Goal: Obtain resource: Obtain resource

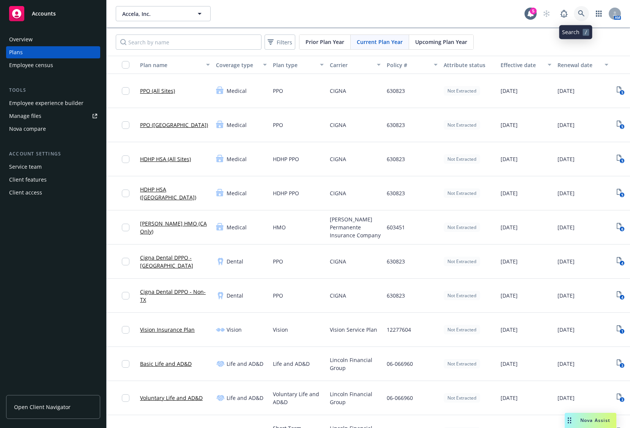
click at [573, 12] on link at bounding box center [580, 13] width 15 height 15
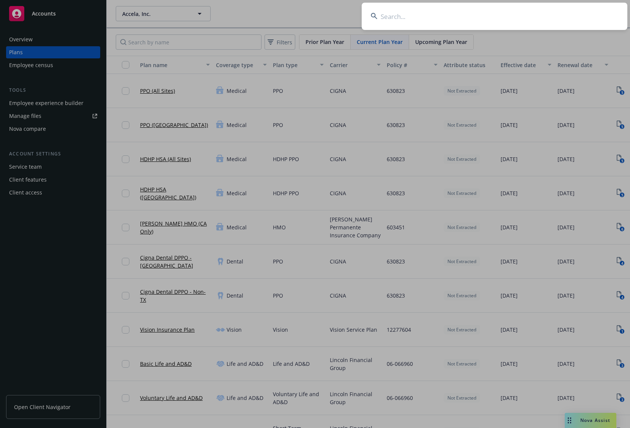
click at [474, 18] on input at bounding box center [494, 16] width 266 height 27
type input "lightspeed"
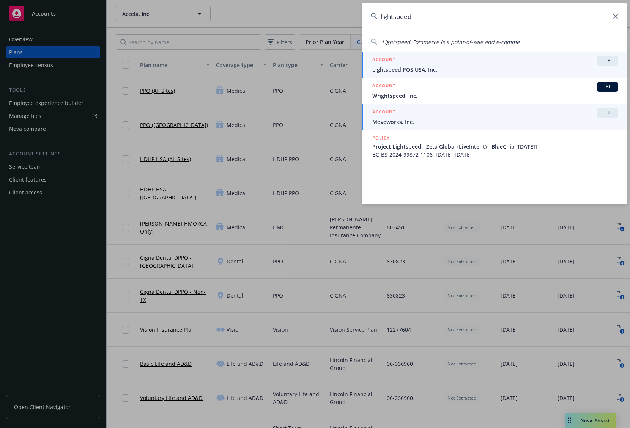
click at [467, 63] on div "ACCOUNT TR" at bounding box center [495, 61] width 246 height 10
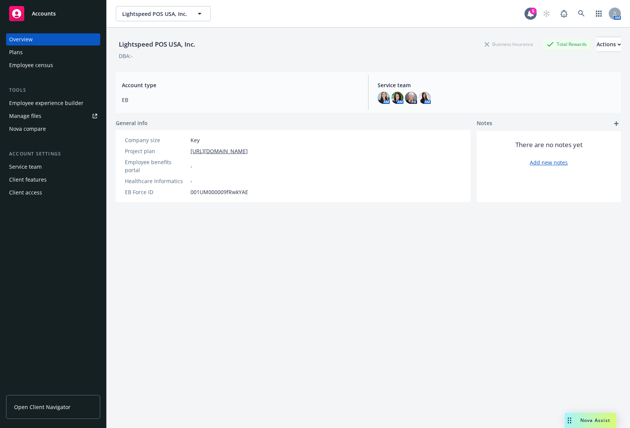
click at [319, 324] on div "Lightspeed POS USA, Inc. Business Insurance Total Rewards Actions DBA: - Accoun…" at bounding box center [368, 237] width 505 height 419
click at [28, 56] on div "Plans" at bounding box center [53, 52] width 88 height 12
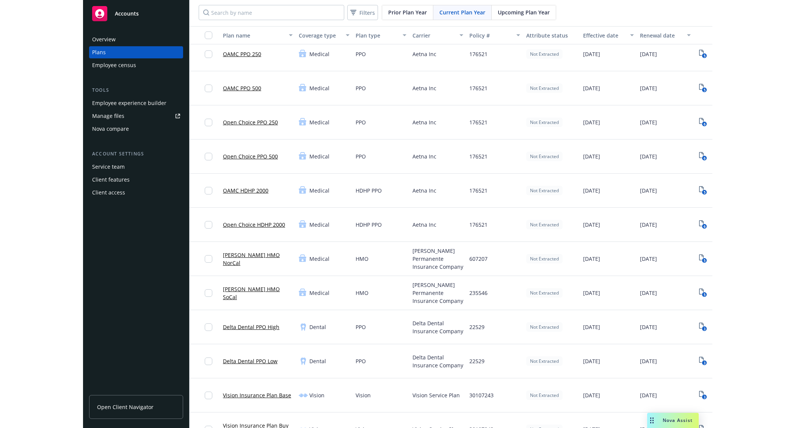
scroll to position [76, 0]
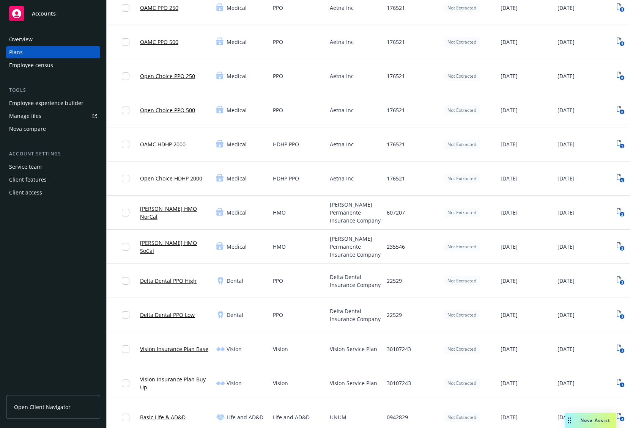
click at [0, 336] on div "Overview Plans Employee census Tools Employee experience builder Manage files N…" at bounding box center [53, 226] width 106 height 404
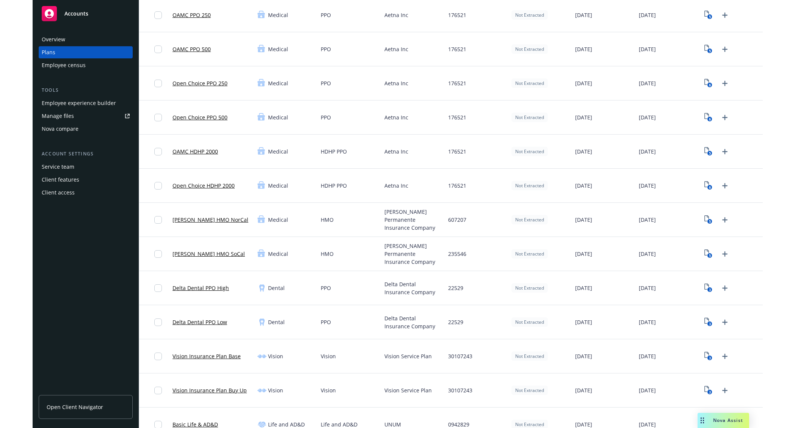
scroll to position [83, 0]
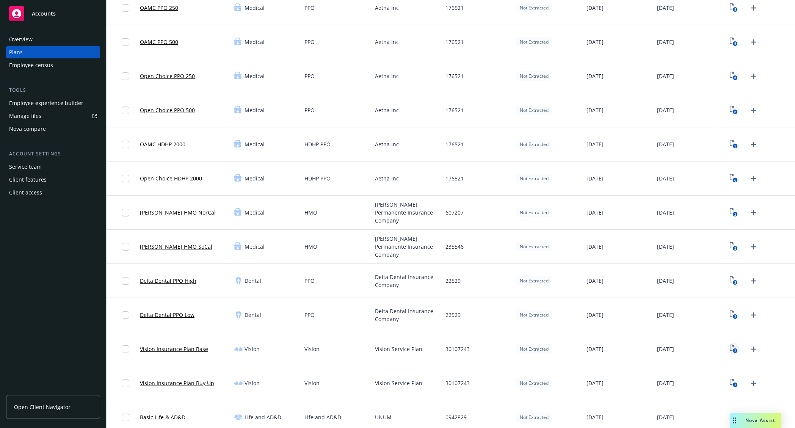
click at [629, 349] on icon "3" at bounding box center [734, 349] width 8 height 9
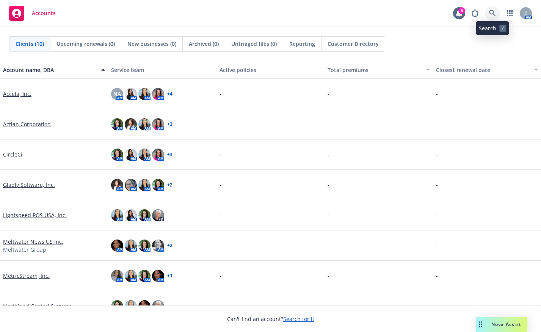
click at [490, 13] on icon at bounding box center [492, 13] width 6 height 6
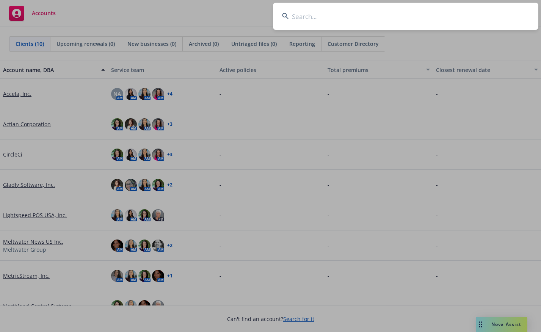
click at [397, 18] on input at bounding box center [406, 16] width 266 height 27
type input "lightspeed"
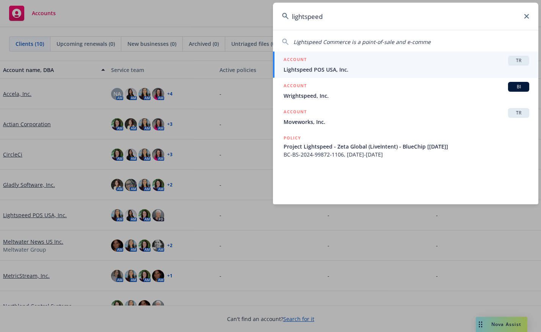
click at [374, 64] on div "ACCOUNT TR" at bounding box center [407, 61] width 246 height 10
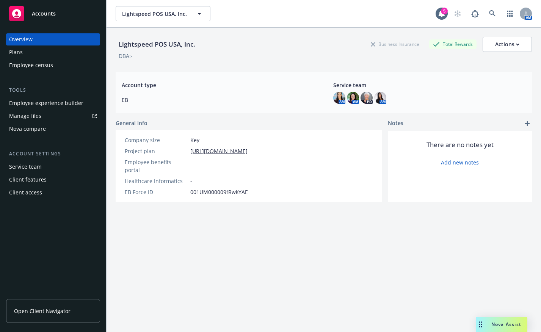
click at [33, 52] on div "Plans" at bounding box center [53, 52] width 88 height 12
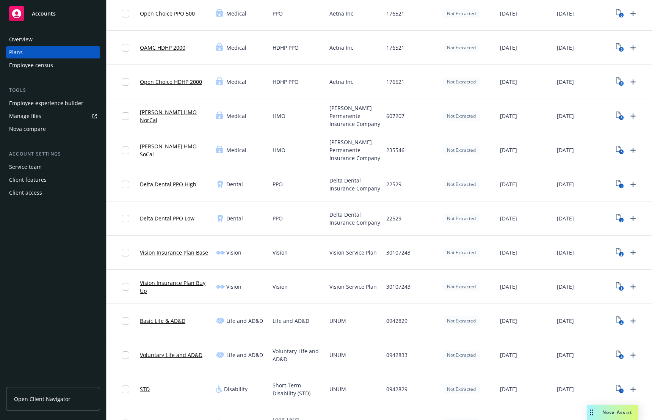
scroll to position [190, 0]
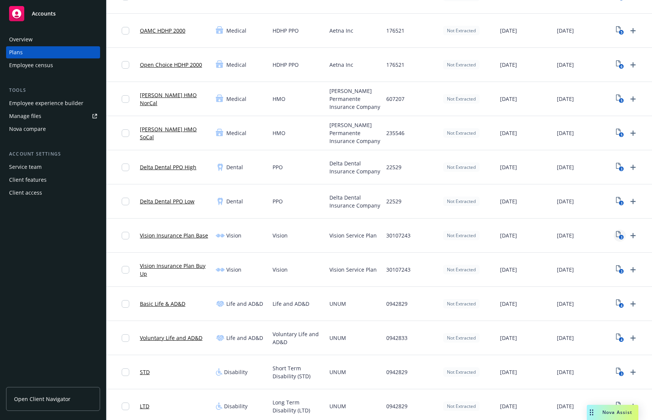
click at [541, 237] on rect "View Plan Documents" at bounding box center [621, 237] width 5 height 5
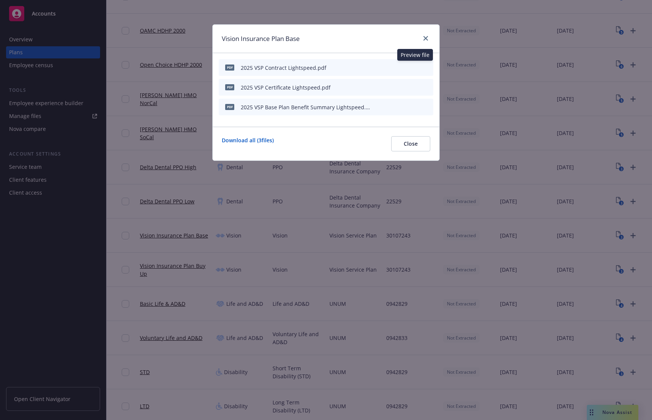
click at [414, 68] on icon "preview file" at bounding box center [414, 66] width 7 height 5
click at [425, 39] on icon "close" at bounding box center [426, 38] width 5 height 5
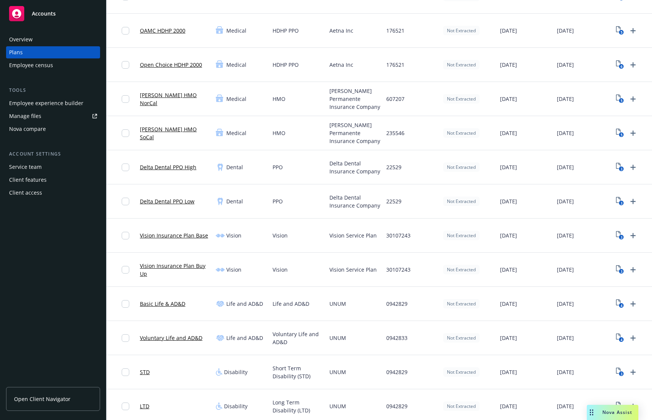
drag, startPoint x: 29, startPoint y: 51, endPoint x: 58, endPoint y: 22, distance: 40.2
click at [29, 51] on div "Plans" at bounding box center [53, 52] width 88 height 12
